Goal: Task Accomplishment & Management: Manage account settings

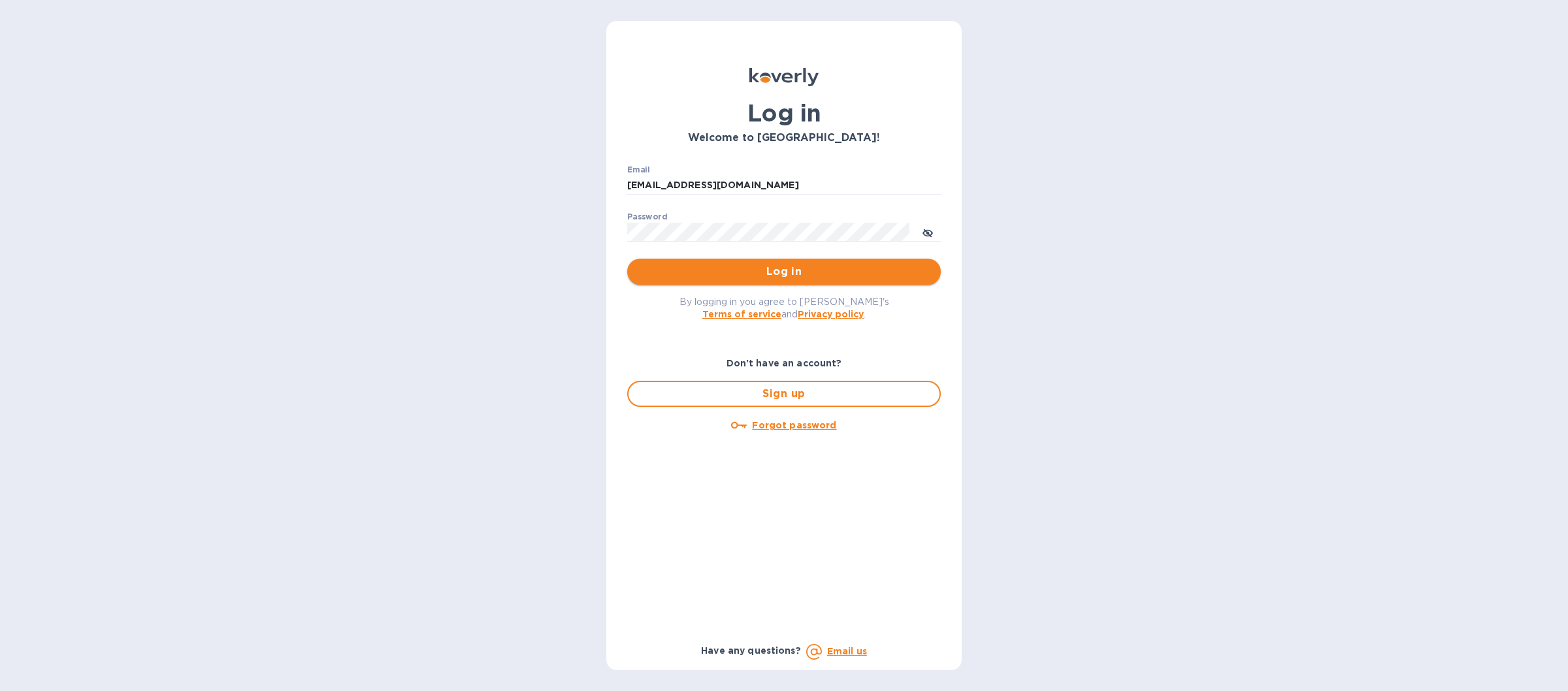
click at [660, 270] on span "Log in" at bounding box center [783, 272] width 293 height 16
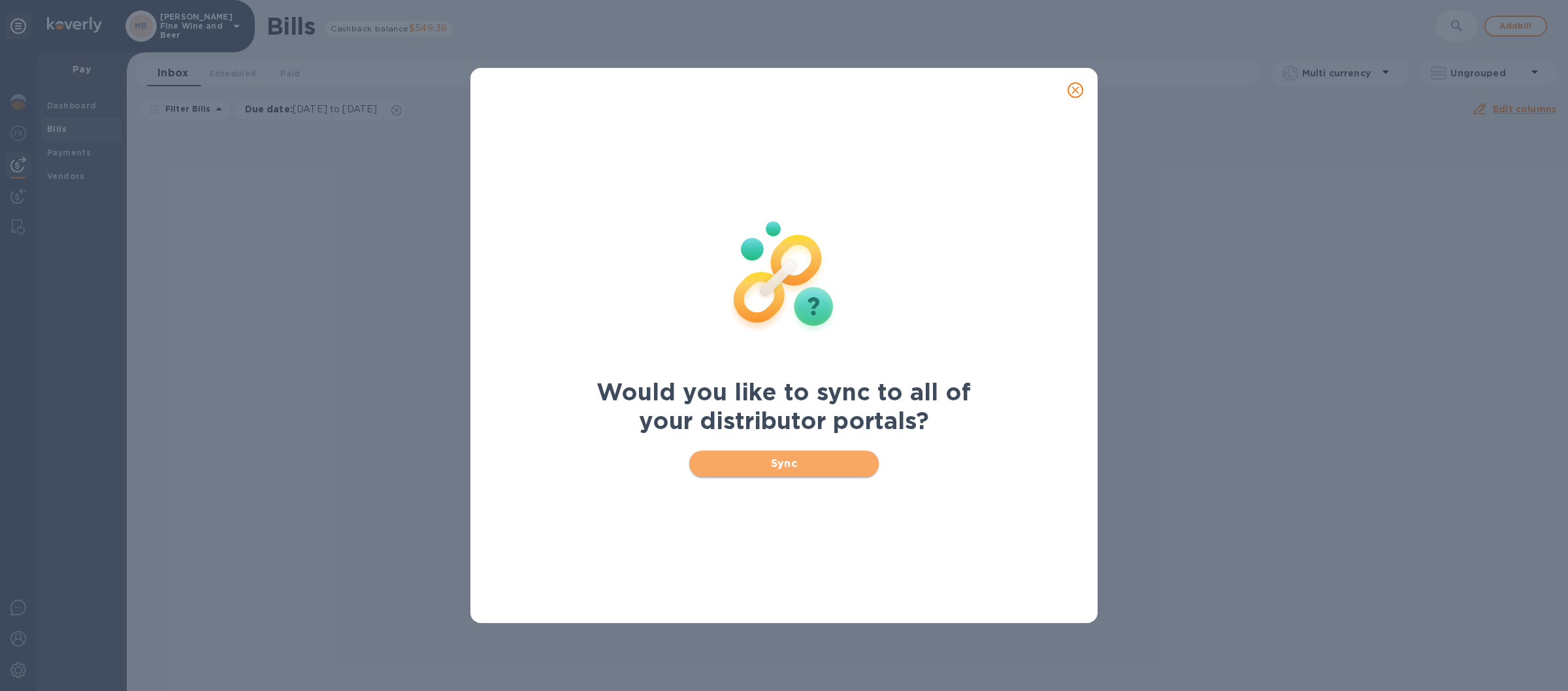
click at [747, 464] on span "Sync" at bounding box center [784, 463] width 169 height 16
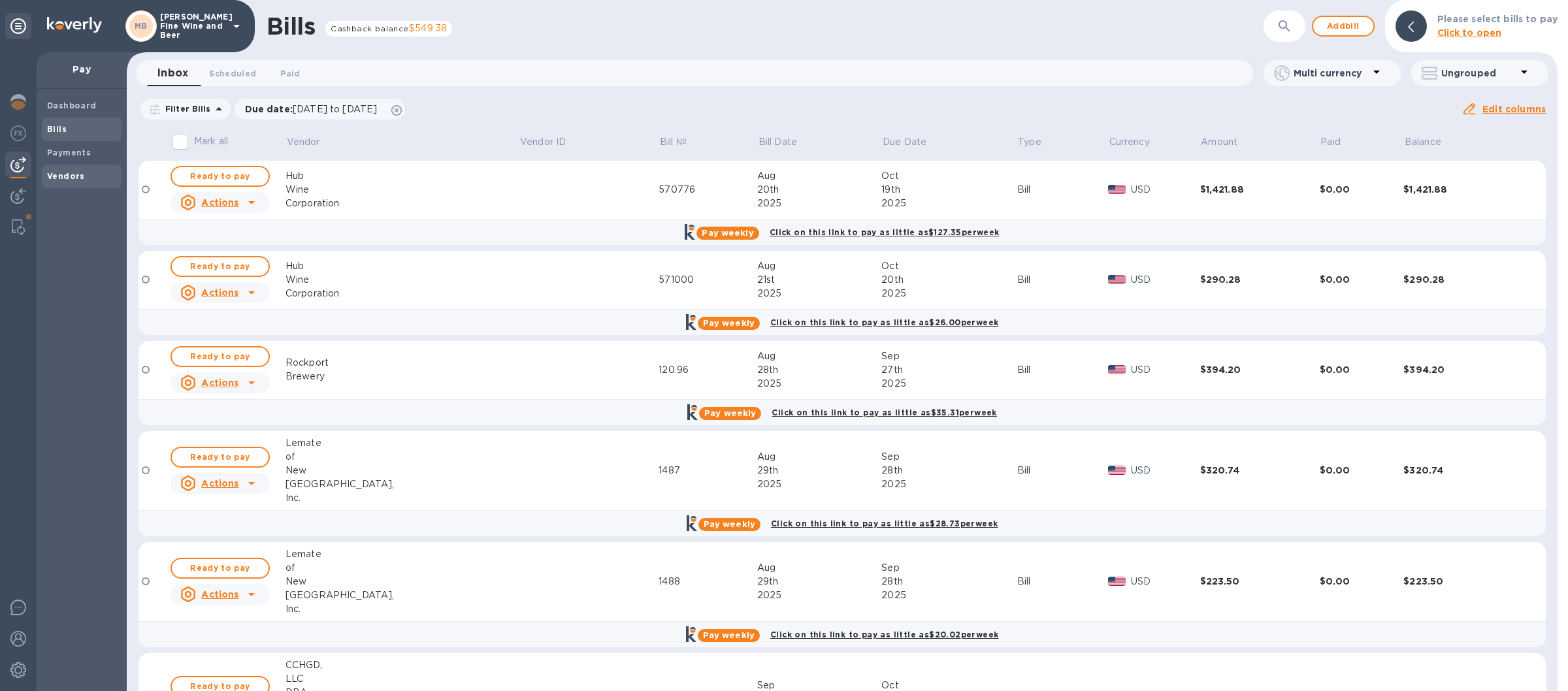
click at [72, 176] on b "Vendors" at bounding box center [66, 176] width 38 height 10
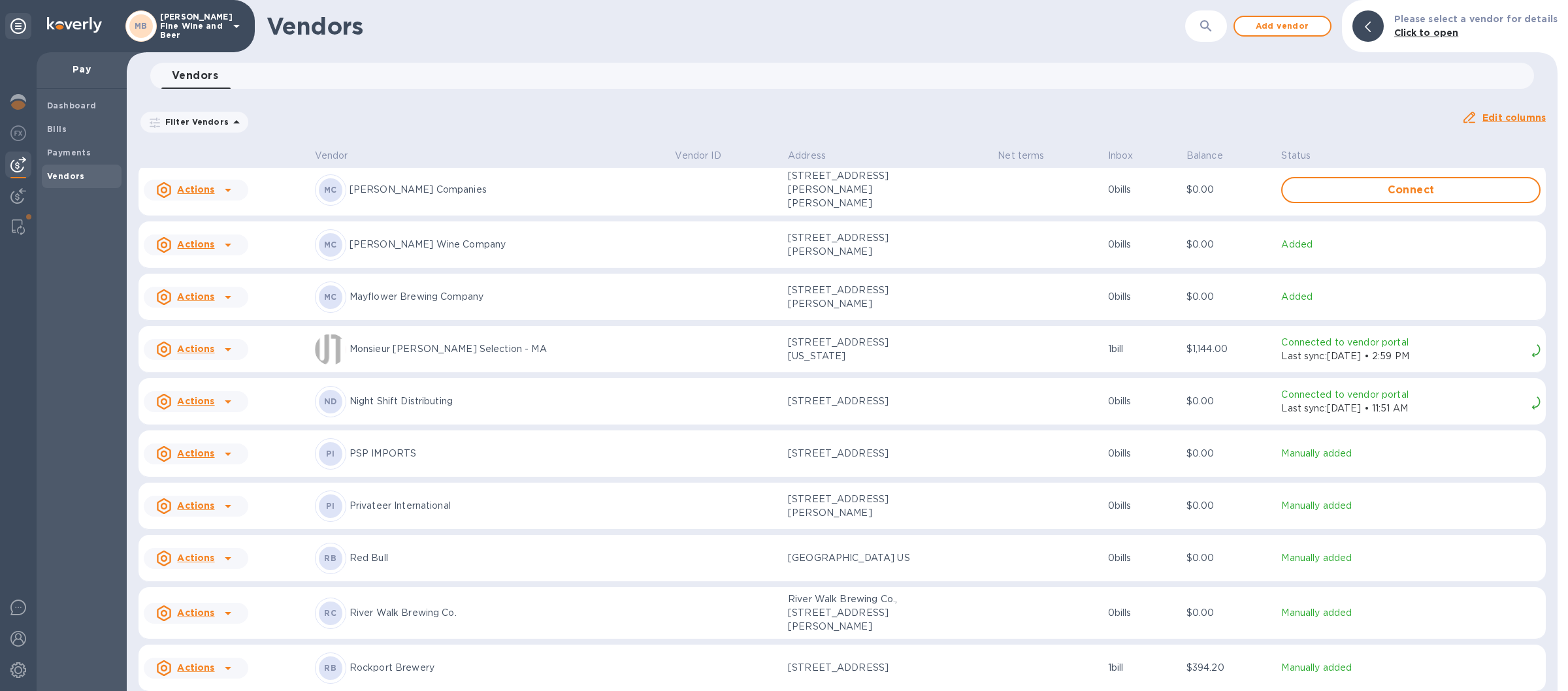
scroll to position [1682, 0]
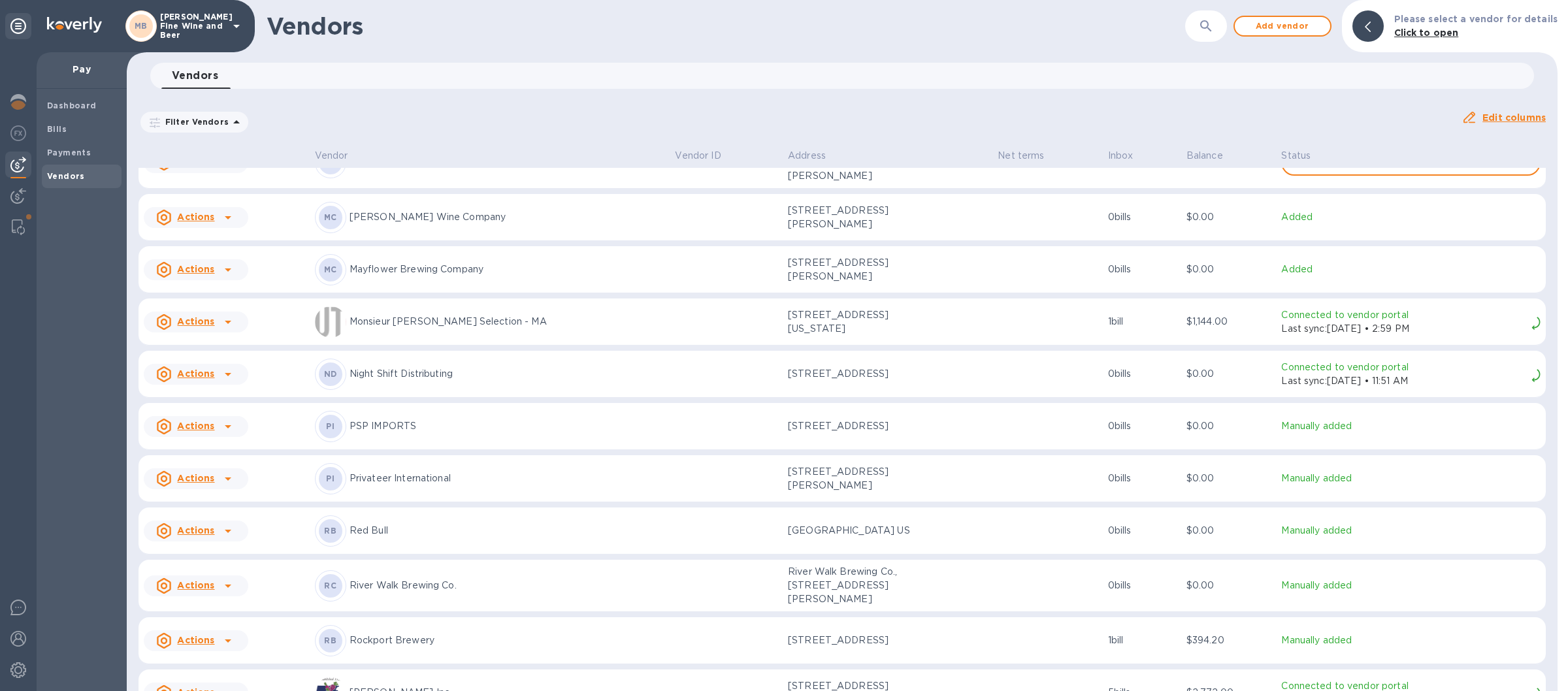
click at [233, 30] on icon at bounding box center [236, 26] width 16 height 16
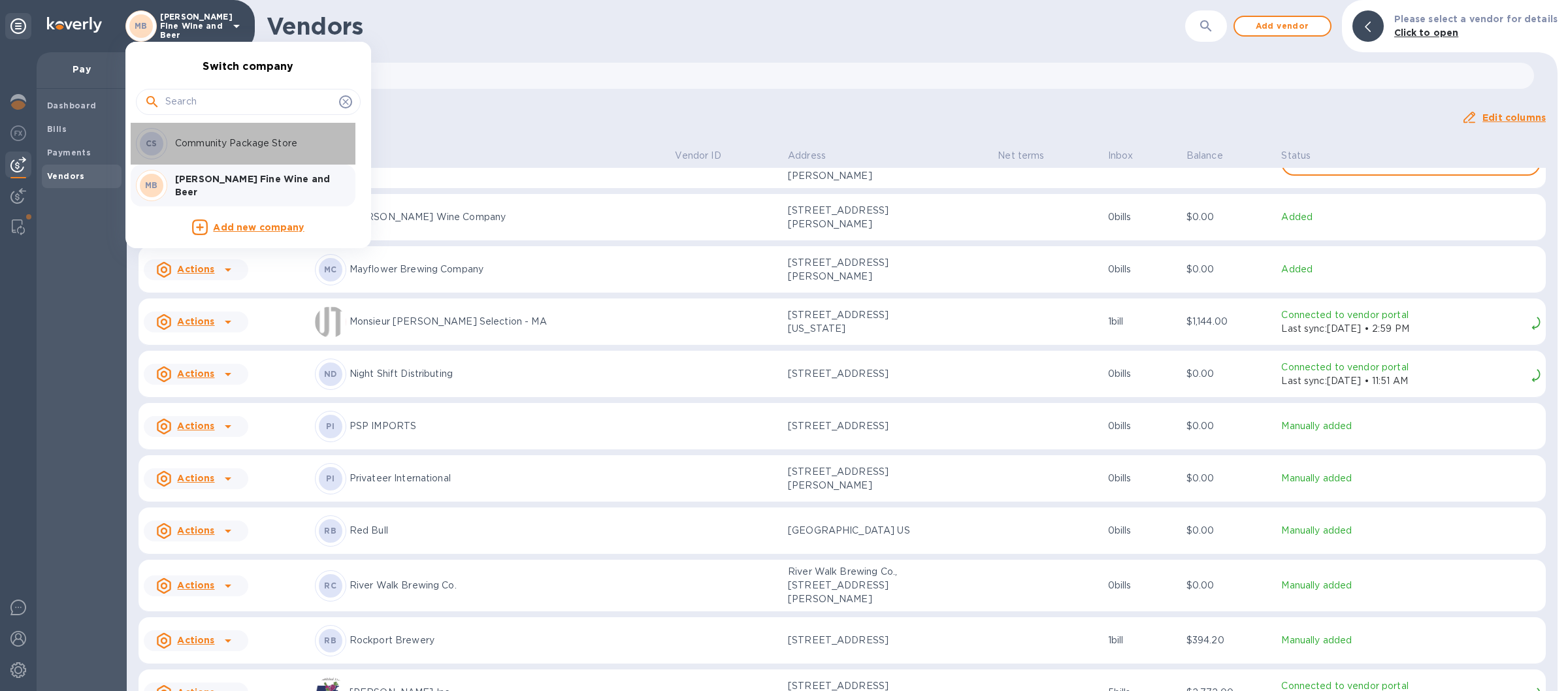
click at [206, 145] on p "Community Package Store" at bounding box center [258, 143] width 165 height 14
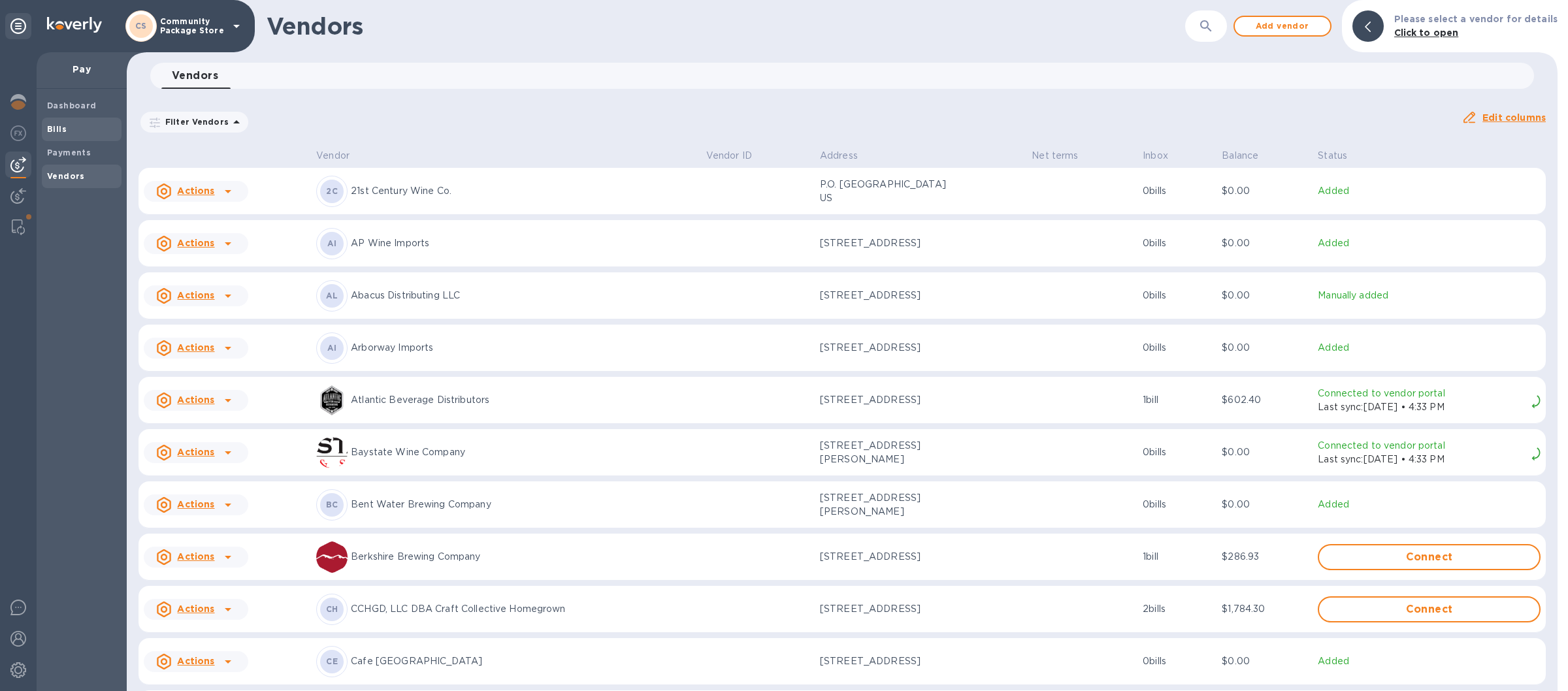
click at [89, 130] on span "Bills" at bounding box center [82, 129] width 69 height 13
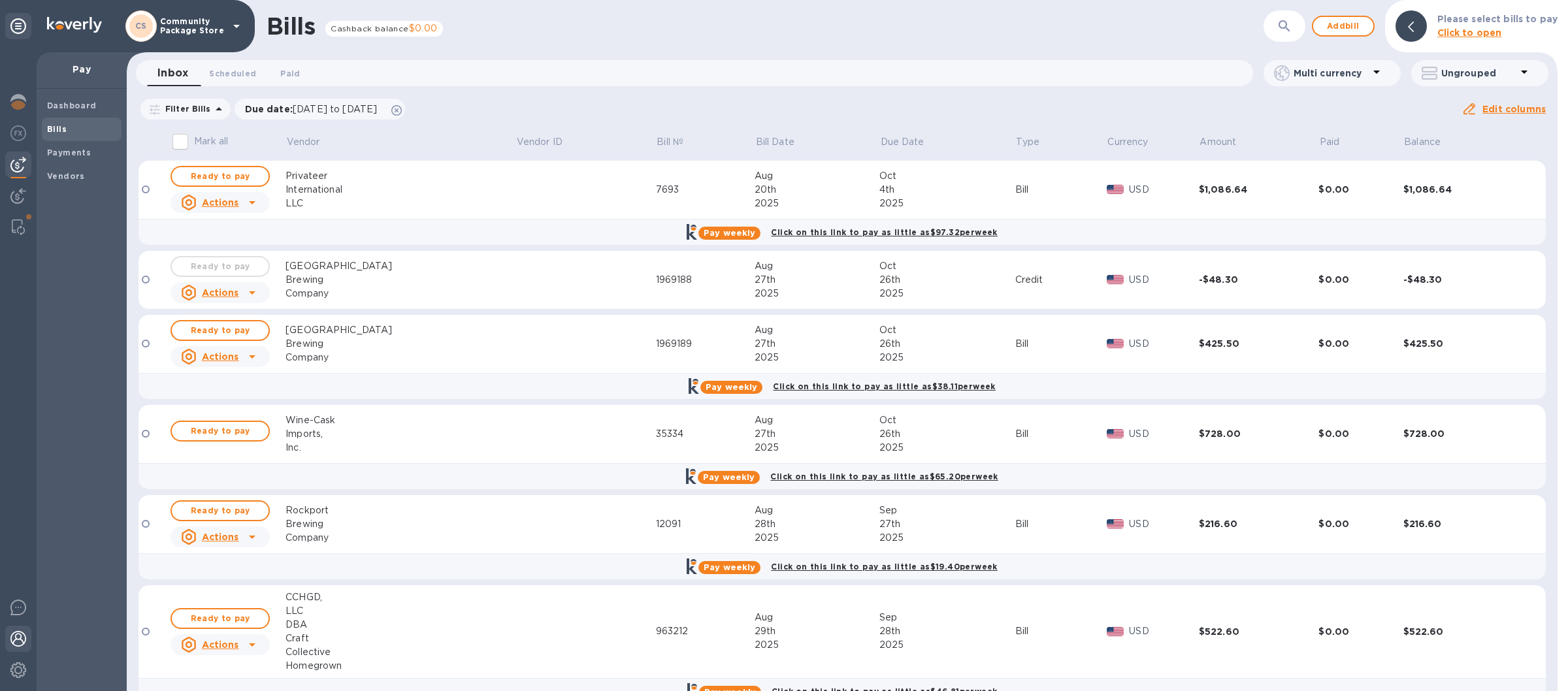
click at [20, 629] on div at bounding box center [18, 640] width 26 height 29
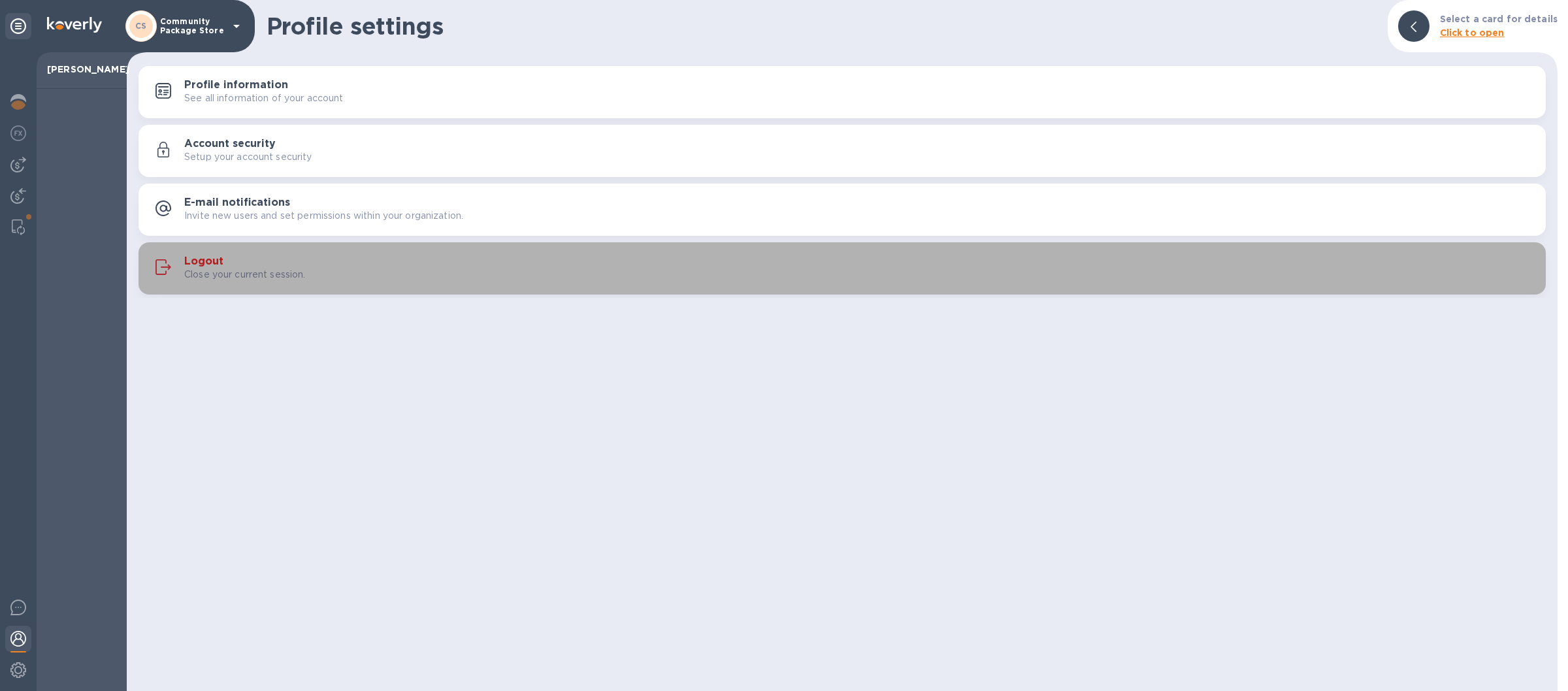
click at [518, 272] on div "Close your current session." at bounding box center [860, 274] width 1351 height 14
